Goal: Task Accomplishment & Management: Use online tool/utility

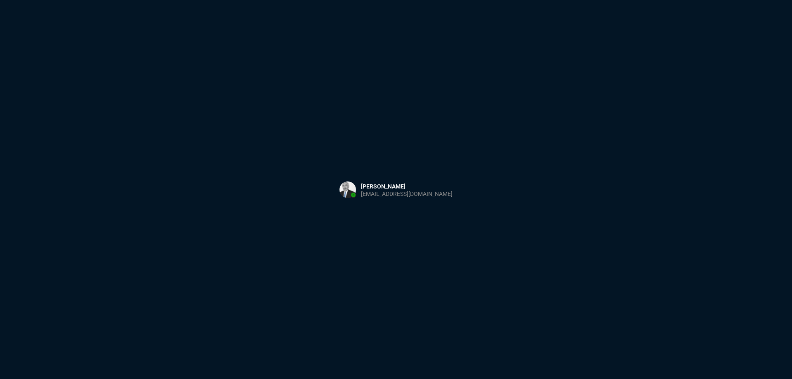
click at [372, 196] on button at bounding box center [396, 190] width 127 height 26
click at [372, 195] on button at bounding box center [396, 190] width 127 height 26
click at [527, 175] on div "Sign in with Microsoft" at bounding box center [396, 189] width 792 height 379
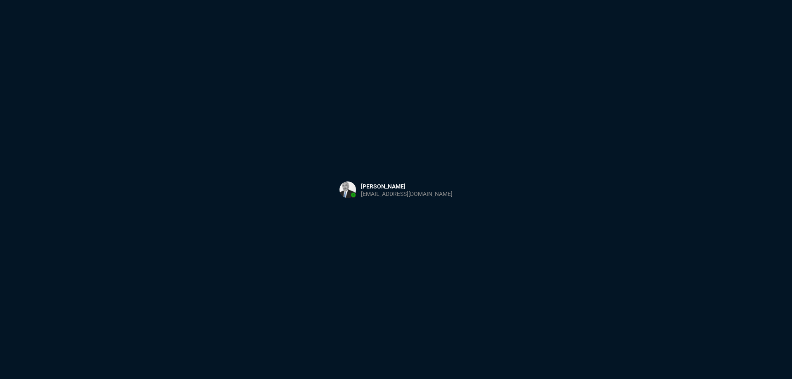
click at [372, 184] on button at bounding box center [396, 190] width 127 height 26
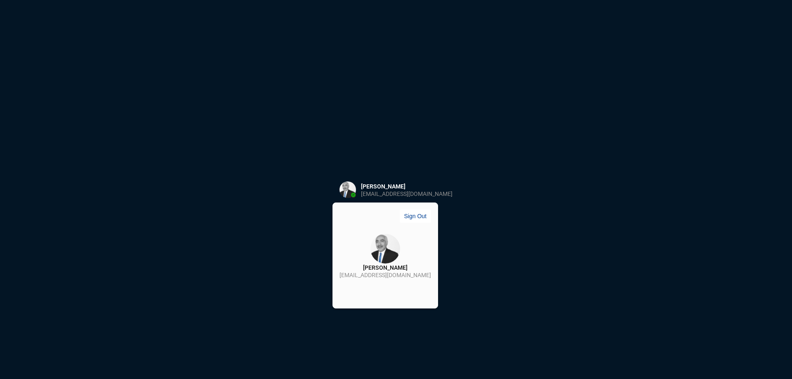
click at [387, 270] on div "[PERSON_NAME]" at bounding box center [385, 268] width 45 height 8
click at [400, 215] on button "Sign Out" at bounding box center [415, 216] width 31 height 13
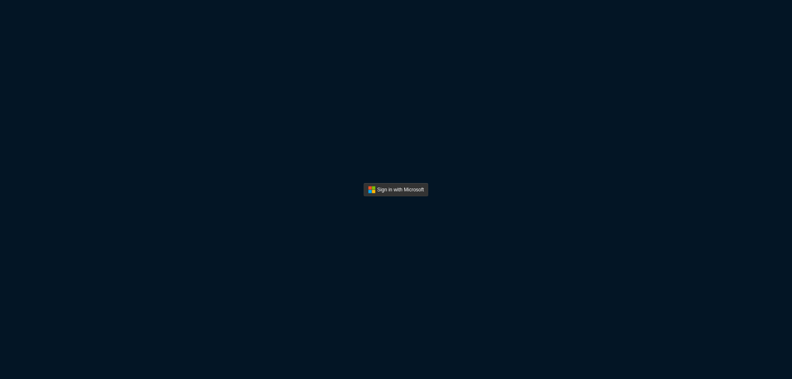
click at [421, 194] on button "Sign In" at bounding box center [396, 189] width 65 height 13
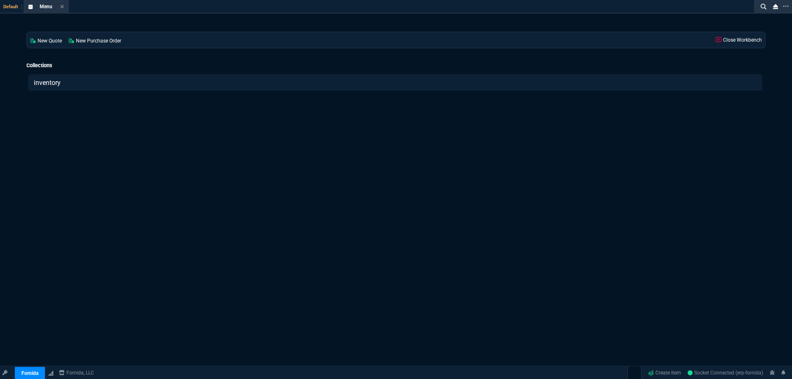
type input "inventory"
click at [522, 176] on div "New Quote New Purchase Order Close Workbench Collections inventory" at bounding box center [396, 210] width 792 height 393
click at [32, 6] on icon at bounding box center [30, 7] width 5 height 5
click at [44, 8] on span "Menu" at bounding box center [46, 7] width 13 height 6
click at [73, 92] on div "Collections inventory" at bounding box center [395, 78] width 749 height 43
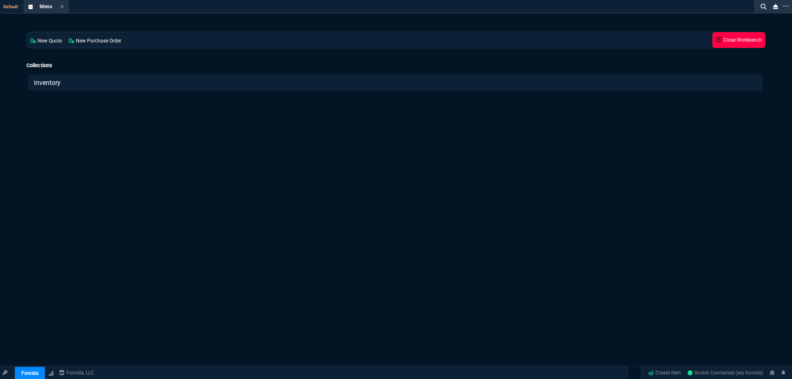
click at [723, 42] on link "Close Workbench" at bounding box center [739, 40] width 53 height 16
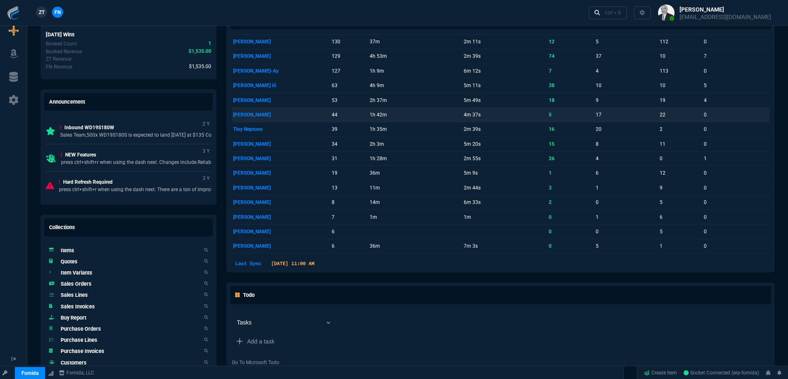
scroll to position [310, 0]
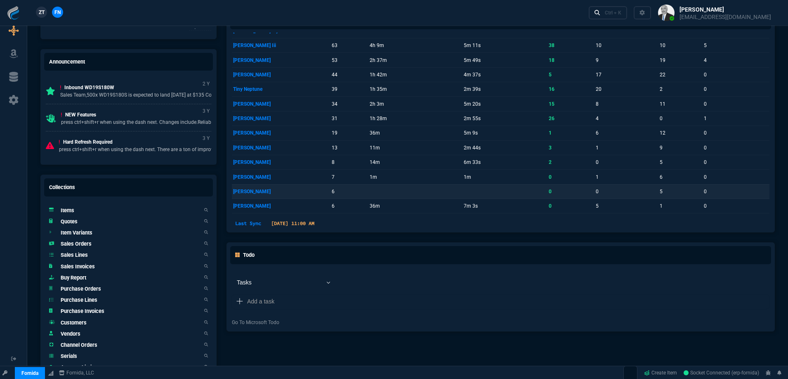
click at [243, 192] on p "[PERSON_NAME]" at bounding box center [281, 192] width 96 height 12
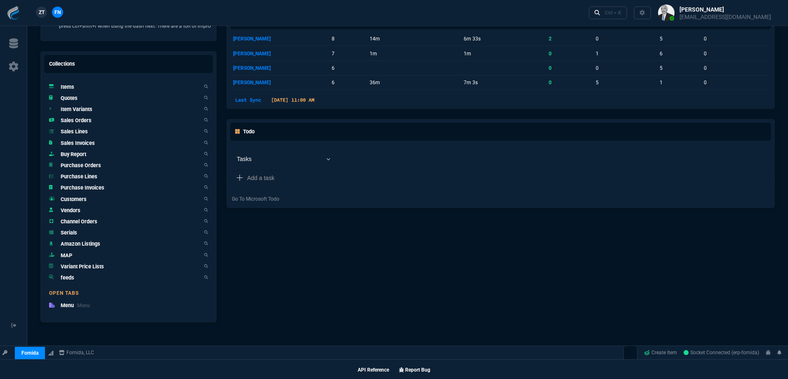
scroll to position [434, 0]
click at [101, 91] on link "Items" at bounding box center [128, 86] width 165 height 11
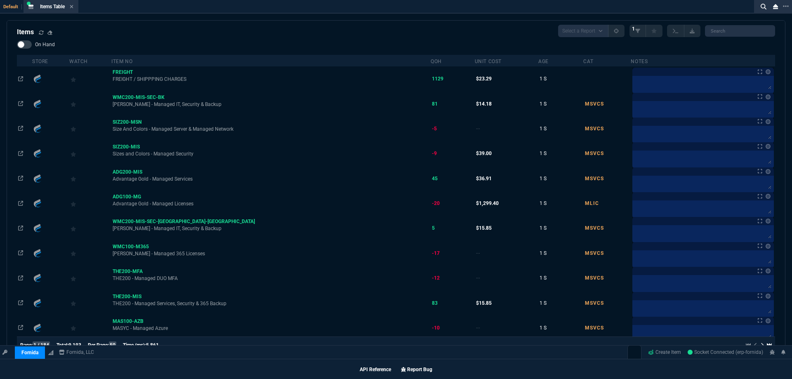
scroll to position [0, 0]
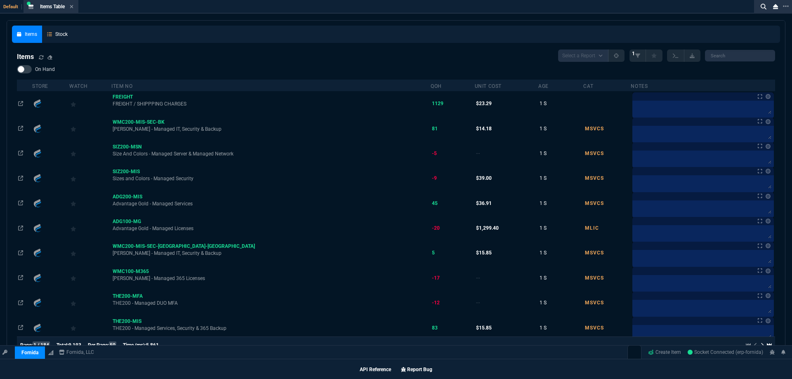
click at [65, 35] on link "Stock" at bounding box center [57, 34] width 31 height 17
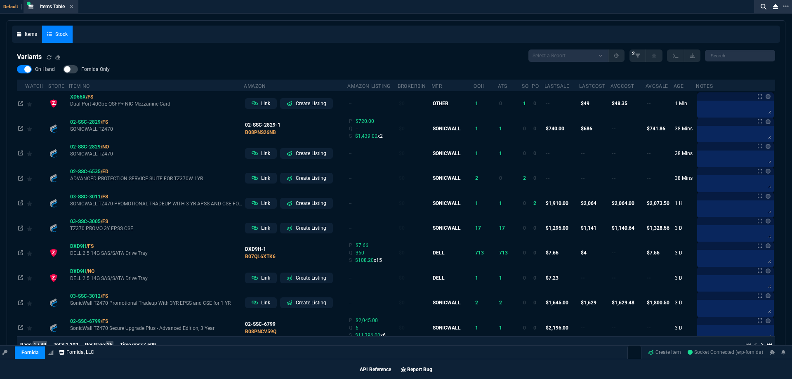
click at [69, 351] on link "Fornida, LLC" at bounding box center [77, 352] width 40 height 7
click at [599, 59] on select "Select a Report ProblemInventory-7-17-23 BrokerBin22 Listed On Amazon Stock not…" at bounding box center [569, 56] width 80 height 12
click at [75, 7] on div "Items Table Item" at bounding box center [51, 7] width 52 height 10
click at [72, 6] on icon at bounding box center [71, 6] width 3 height 3
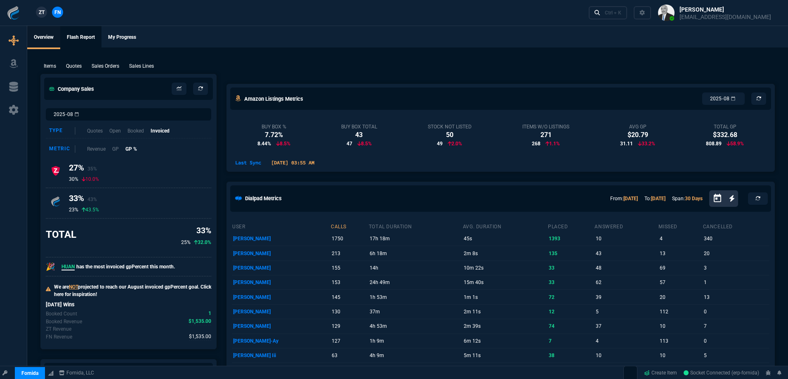
click at [82, 40] on link "Flash Report" at bounding box center [80, 37] width 41 height 23
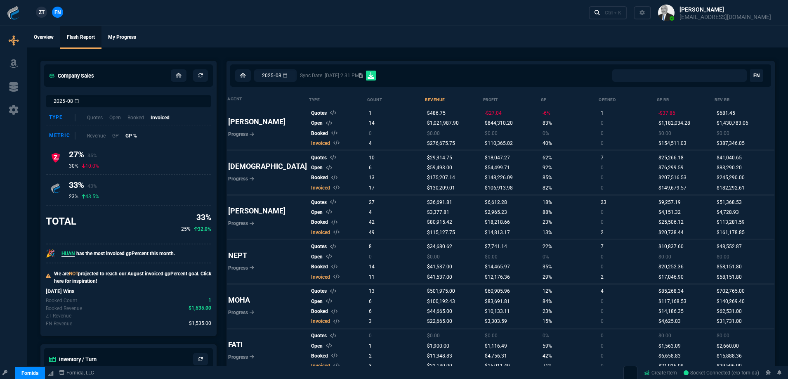
select select "0:"
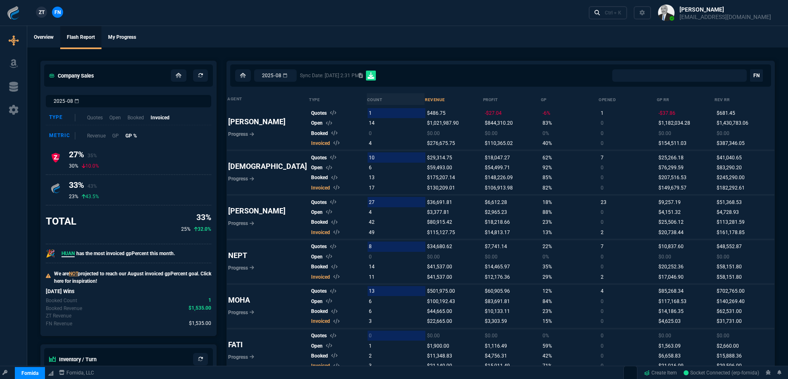
click at [690, 19] on button at bounding box center [714, 13] width 127 height 26
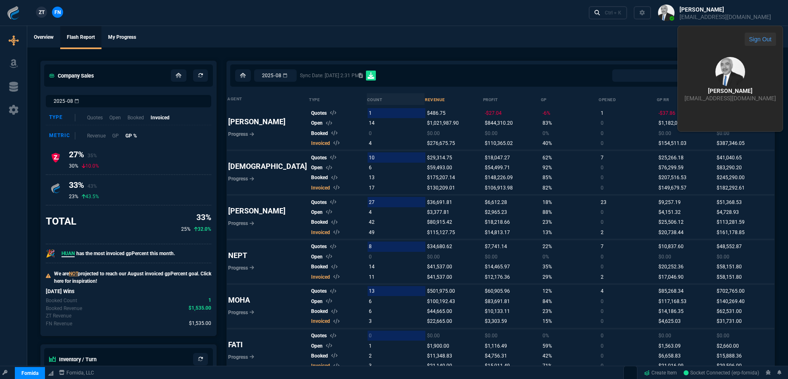
click at [745, 40] on button "Sign Out" at bounding box center [760, 39] width 31 height 13
